Goal: Information Seeking & Learning: Learn about a topic

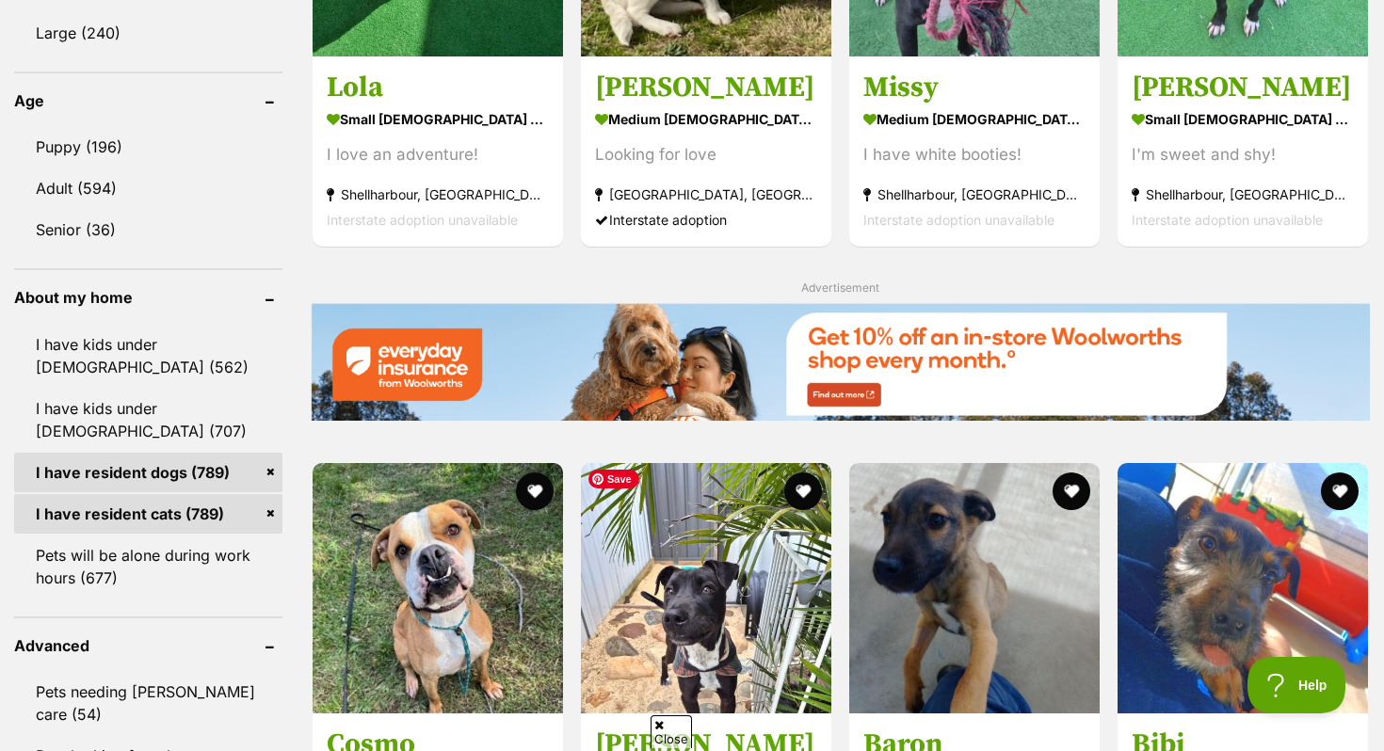
scroll to position [2171, 0]
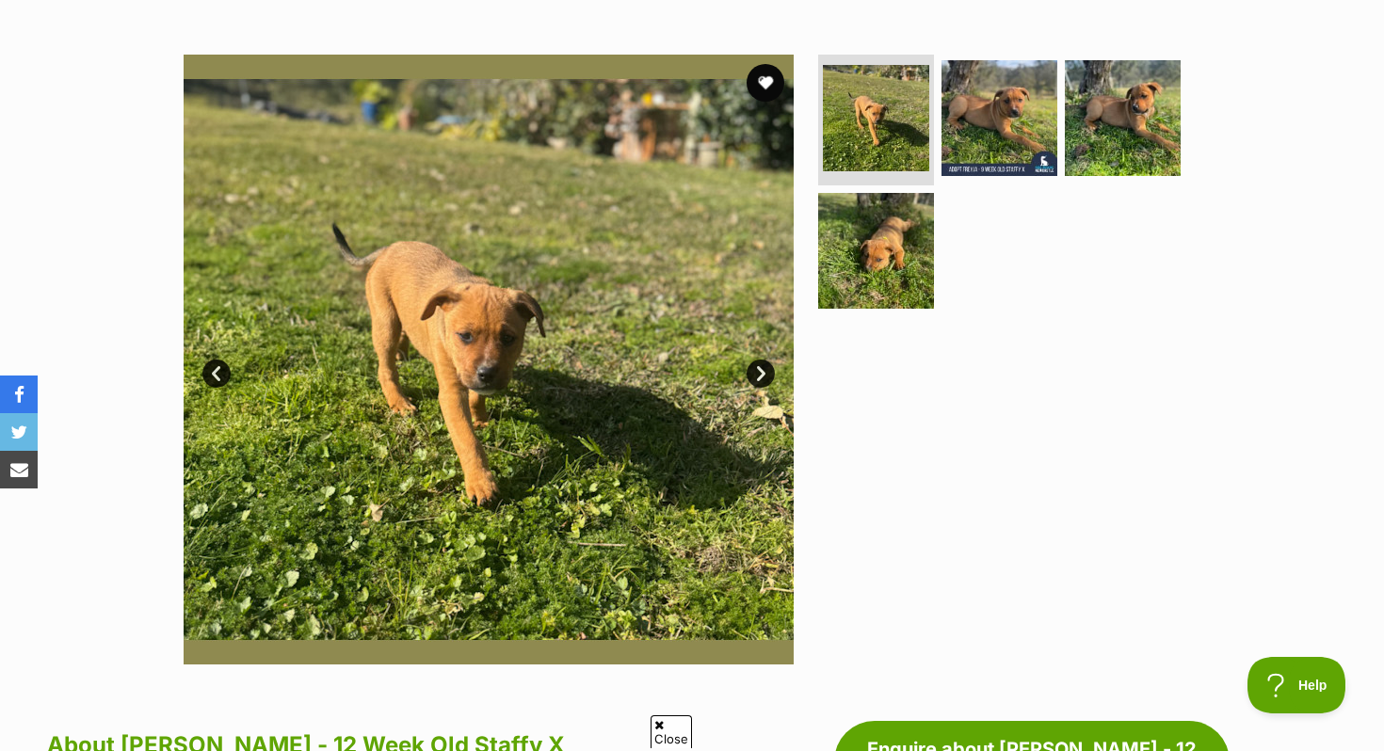
scroll to position [23, 0]
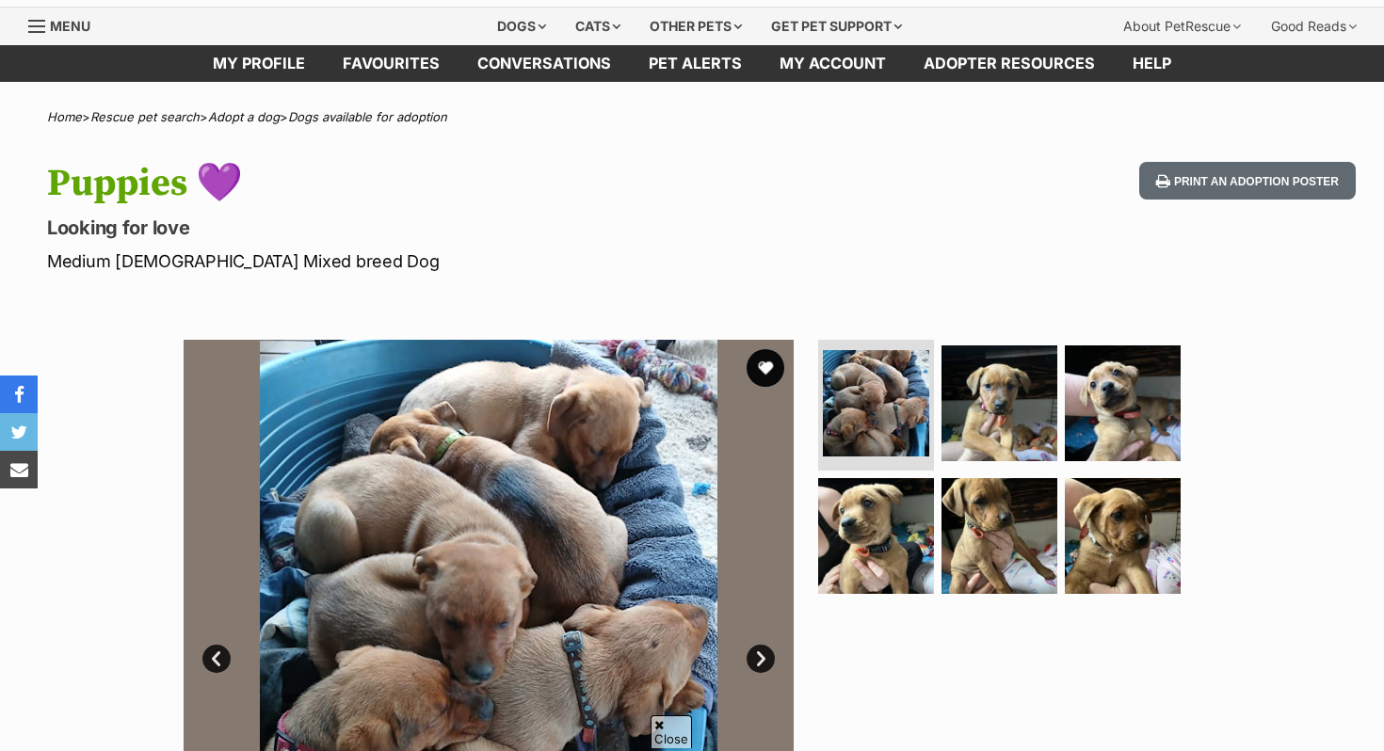
scroll to position [56, 0]
